Goal: Find specific page/section

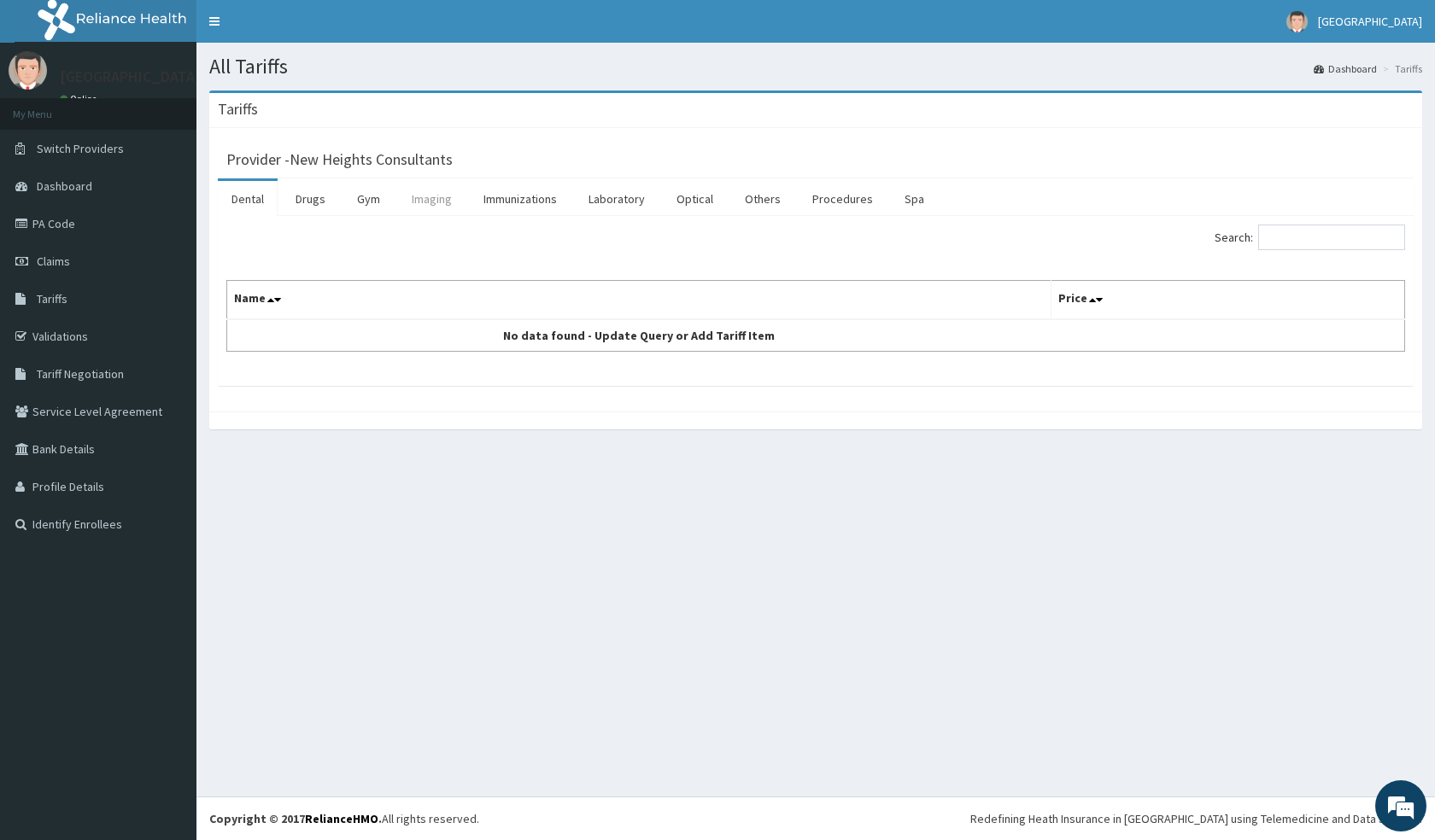
click at [431, 198] on link "Imaging" at bounding box center [432, 199] width 68 height 36
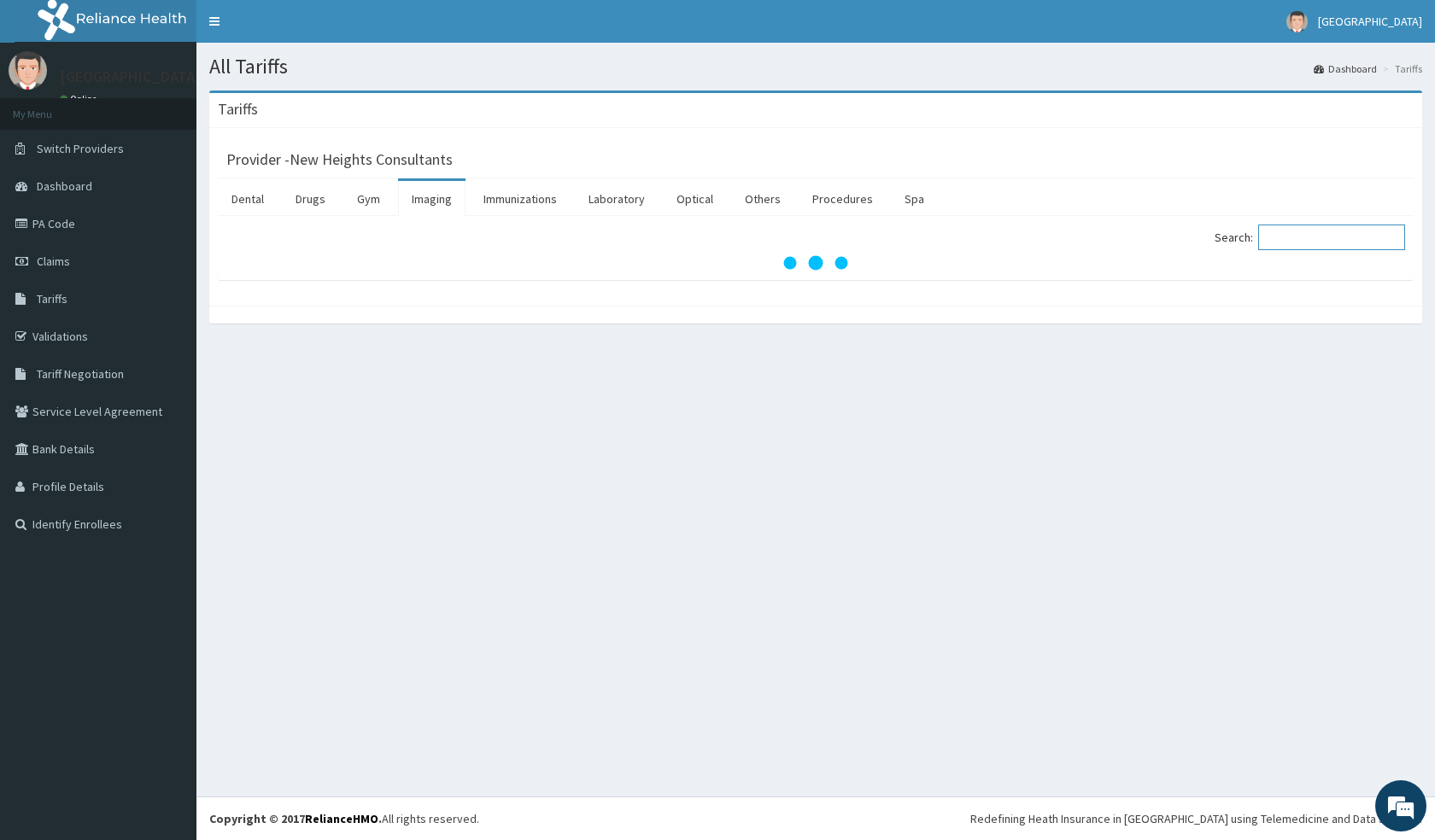
click at [1296, 235] on input "Search:" at bounding box center [1331, 237] width 147 height 25
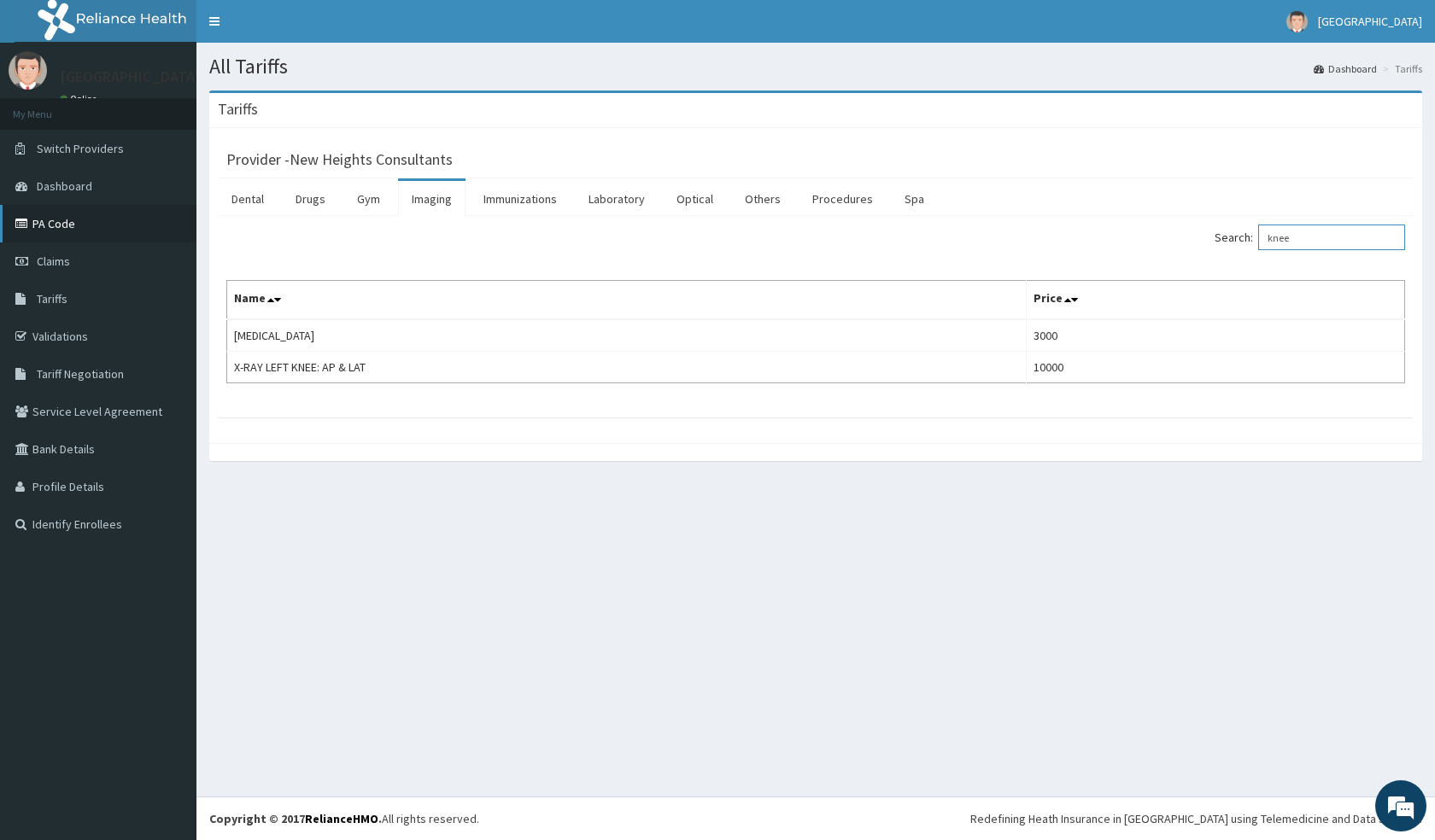
type input "knee"
click at [62, 218] on link "PA Code" at bounding box center [98, 223] width 196 height 38
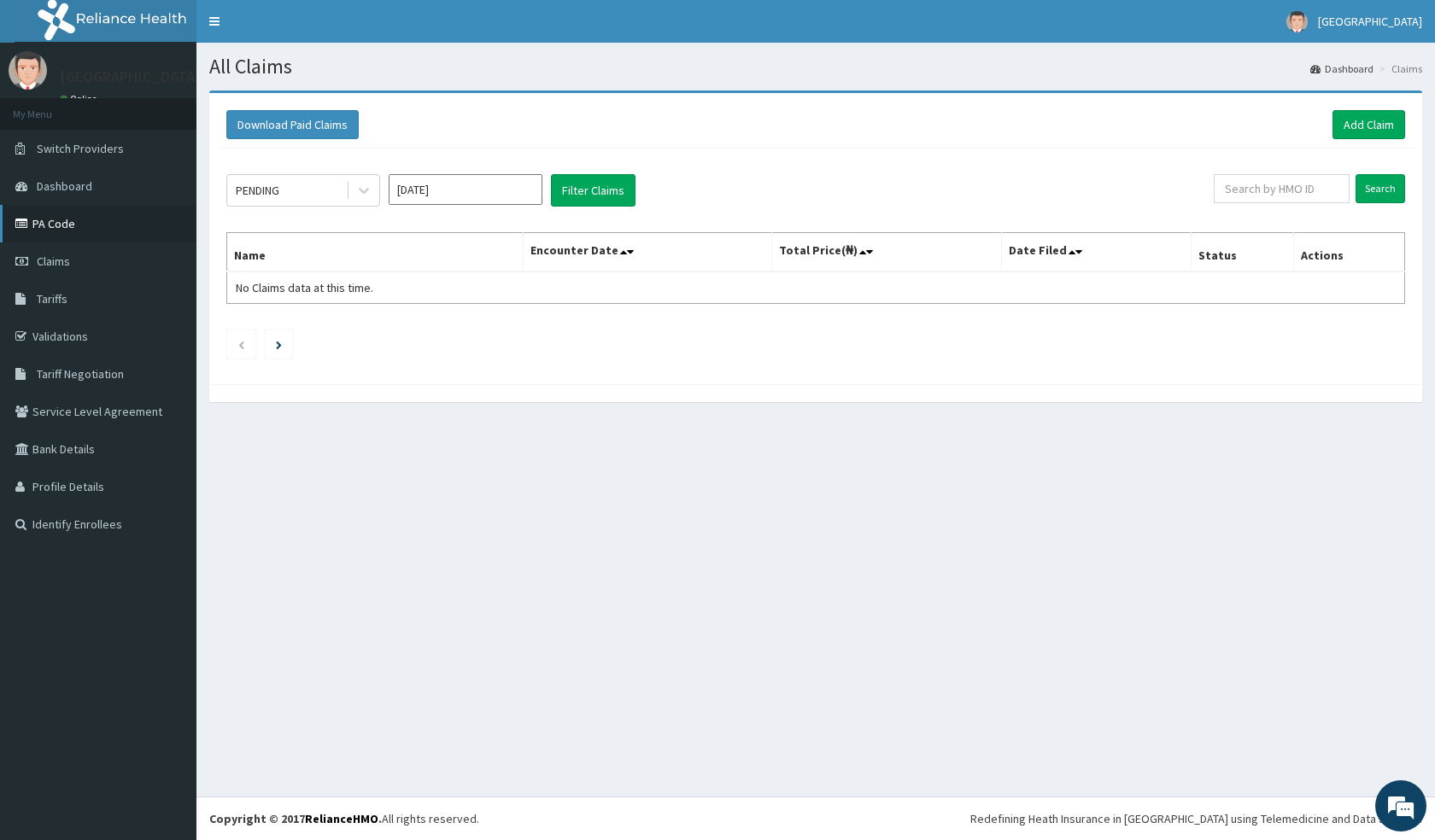
click at [69, 229] on link "PA Code" at bounding box center [98, 223] width 196 height 38
